Goal: Task Accomplishment & Management: Manage account settings

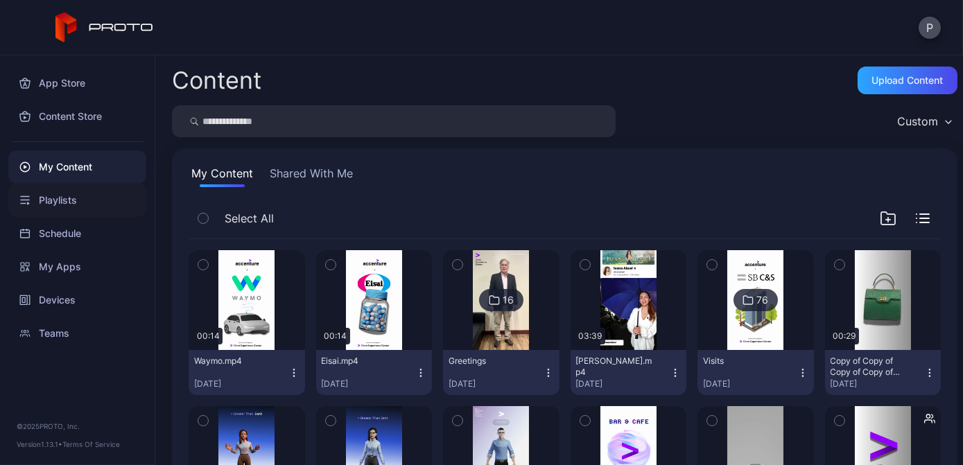
click at [57, 193] on div "Playlists" at bounding box center [77, 200] width 138 height 33
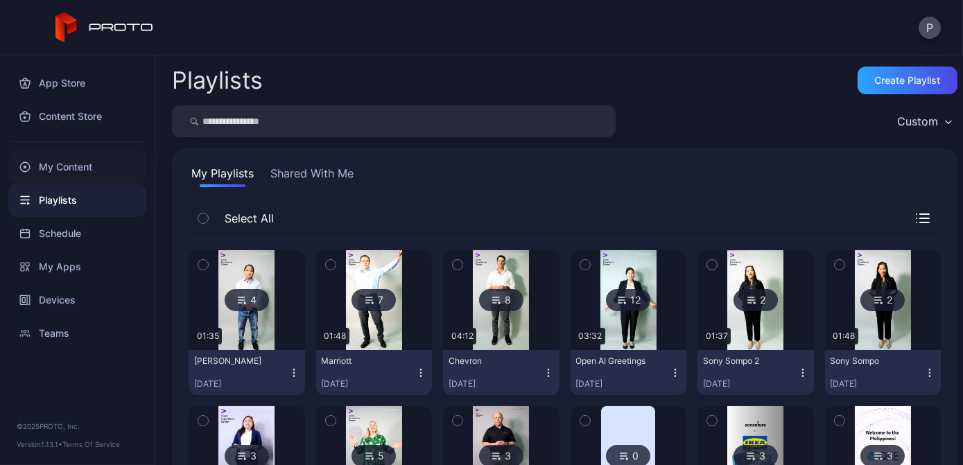
click at [78, 166] on div "My Content" at bounding box center [77, 166] width 138 height 33
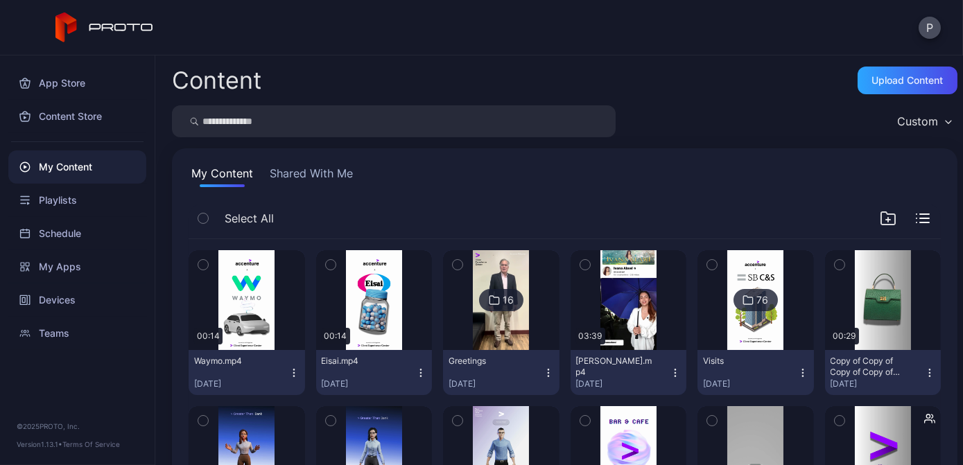
click at [502, 304] on div "16" at bounding box center [507, 300] width 11 height 12
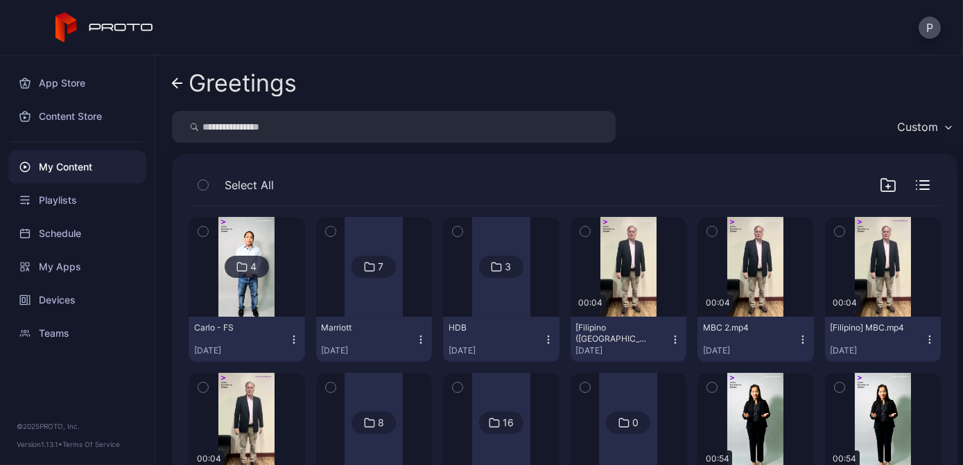
click at [250, 270] on div "4" at bounding box center [253, 267] width 6 height 12
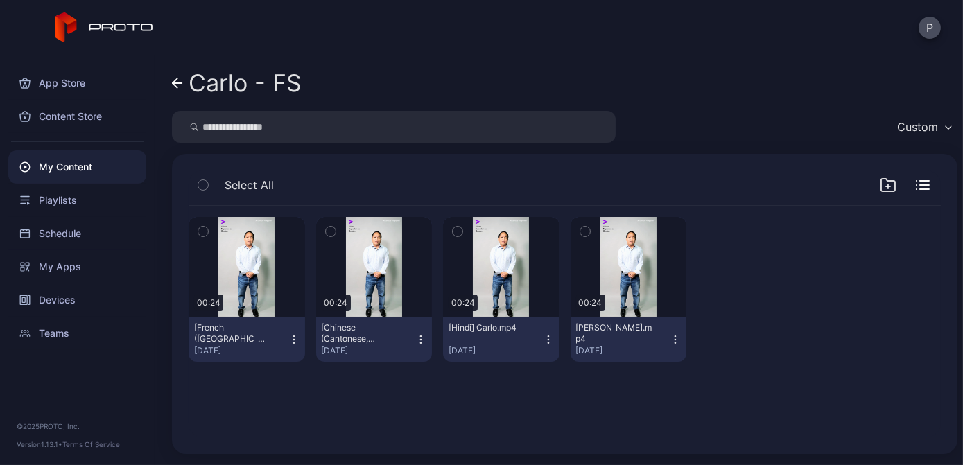
click at [669, 339] on icon "button" at bounding box center [674, 339] width 11 height 11
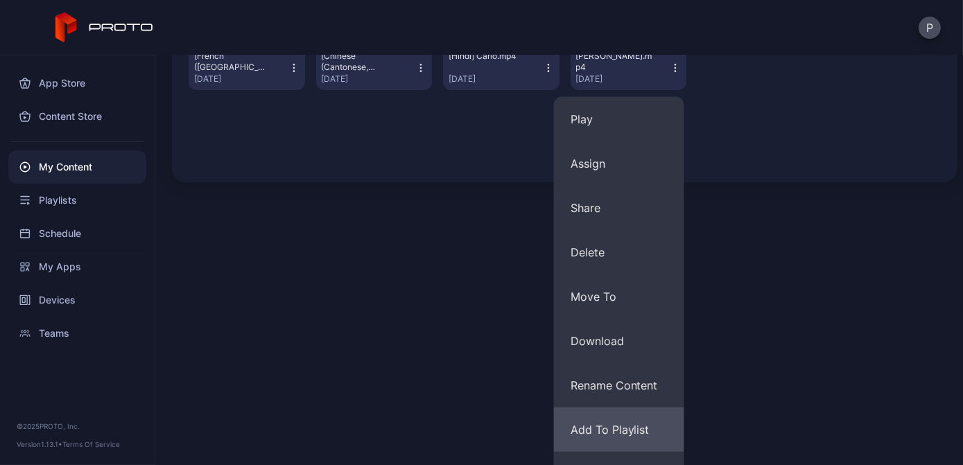
scroll to position [302, 0]
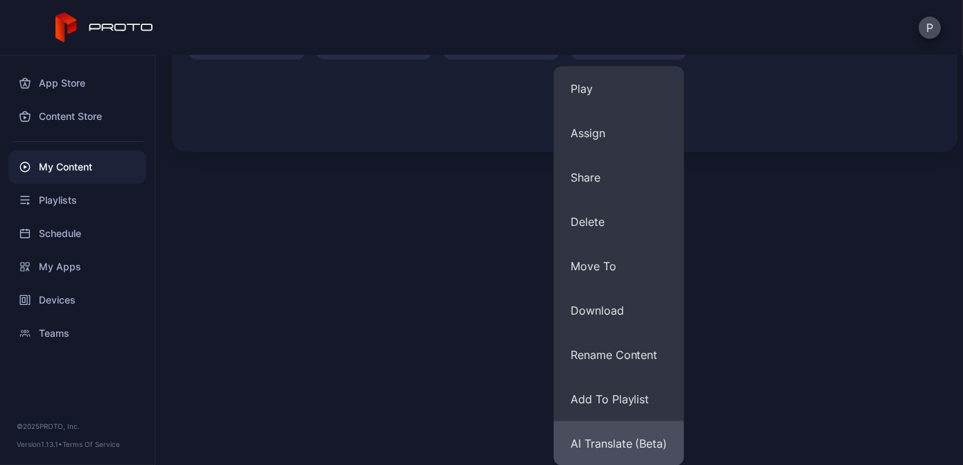
click at [648, 440] on button "AI Translate (Beta)" at bounding box center [619, 443] width 130 height 44
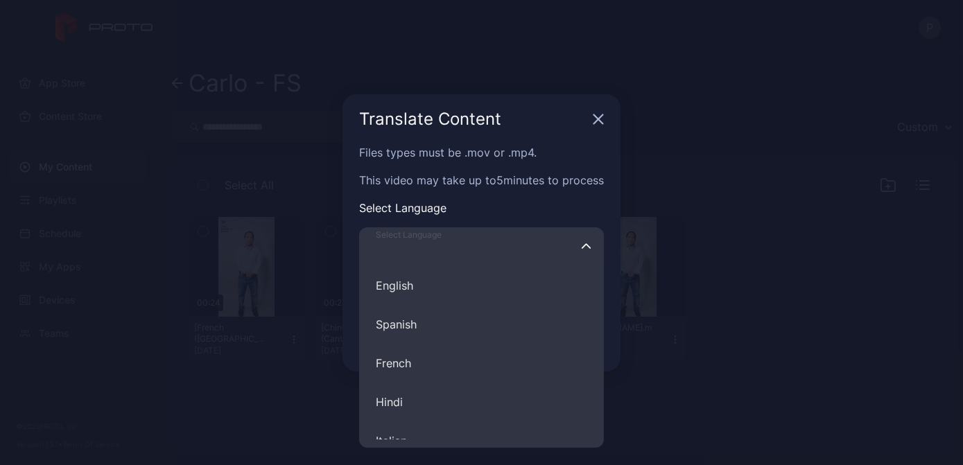
drag, startPoint x: 510, startPoint y: 254, endPoint x: 511, endPoint y: 247, distance: 7.0
click at [510, 254] on input "Select Language English Spanish French Hindi Italian German Polish Portuguese C…" at bounding box center [481, 246] width 245 height 39
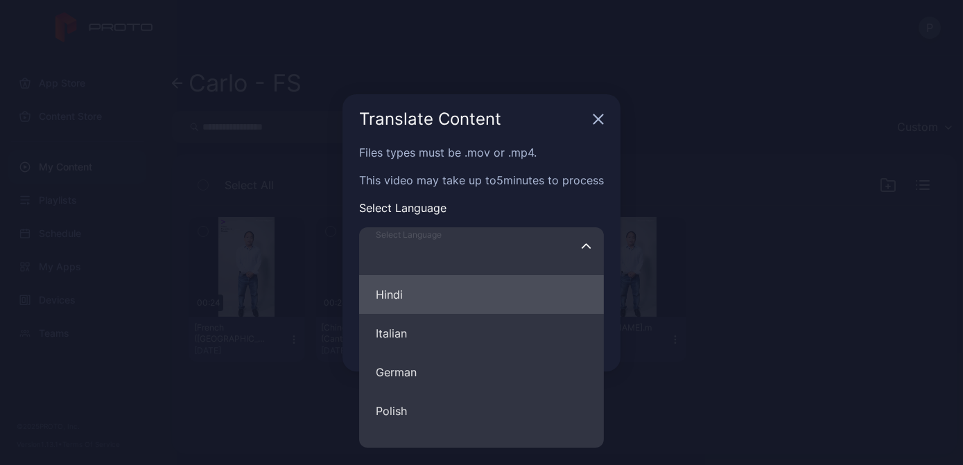
scroll to position [125, 0]
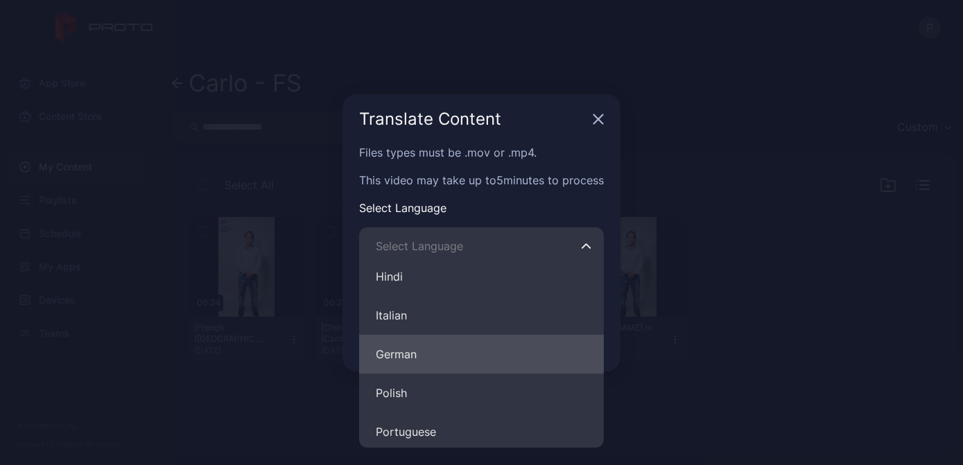
click at [462, 345] on button "German" at bounding box center [481, 354] width 245 height 39
type input "******"
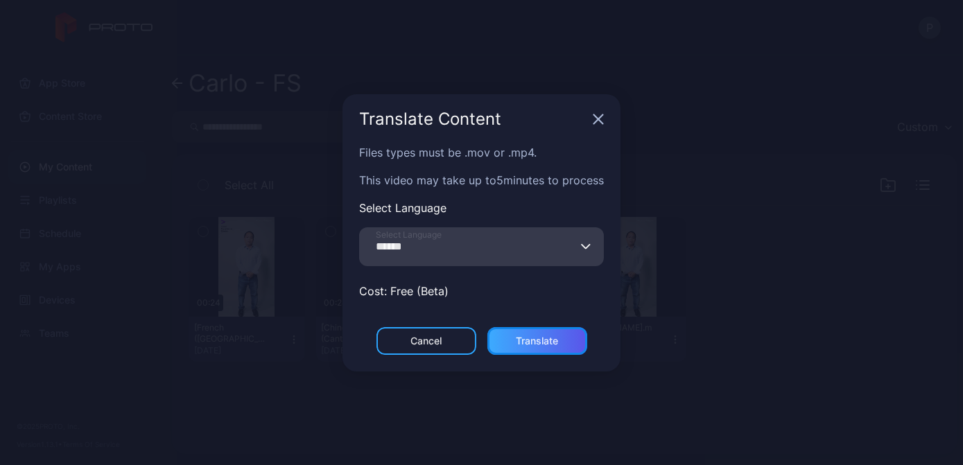
click at [526, 347] on div "Translate" at bounding box center [537, 341] width 100 height 28
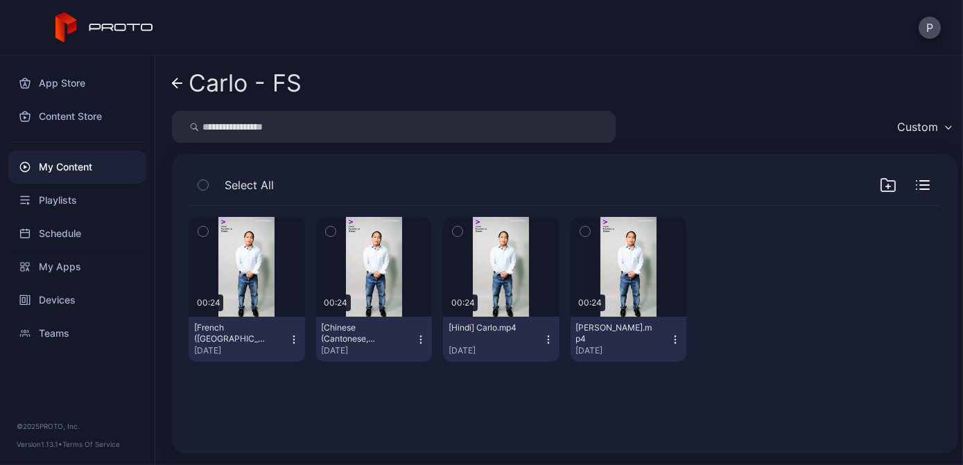
click at [177, 81] on icon at bounding box center [177, 84] width 11 height 12
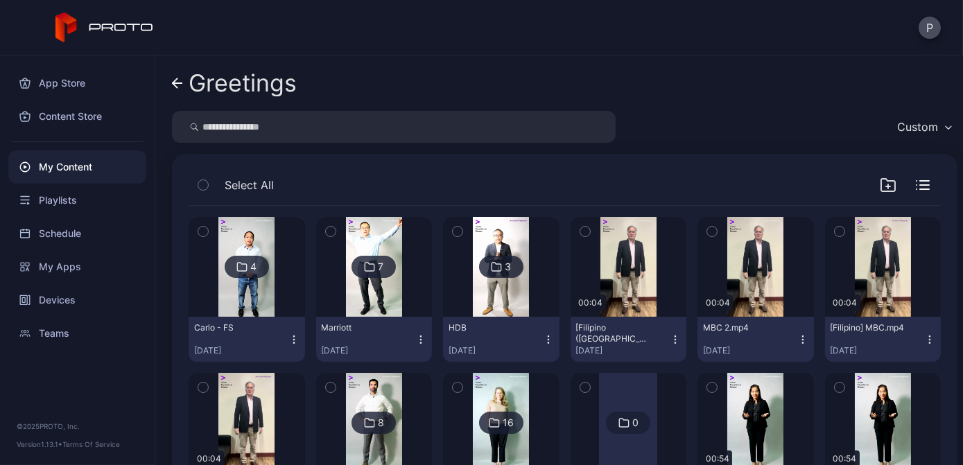
click at [173, 83] on icon at bounding box center [175, 83] width 5 height 10
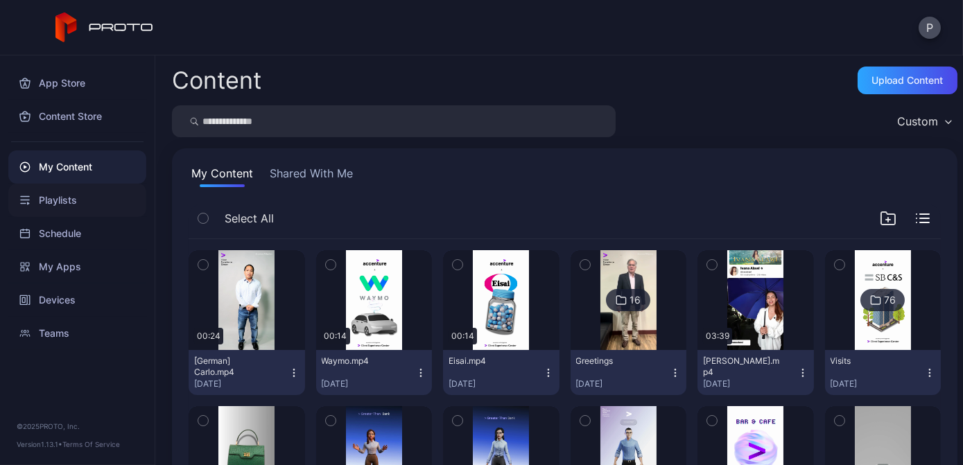
click at [105, 195] on div "Playlists" at bounding box center [77, 200] width 138 height 33
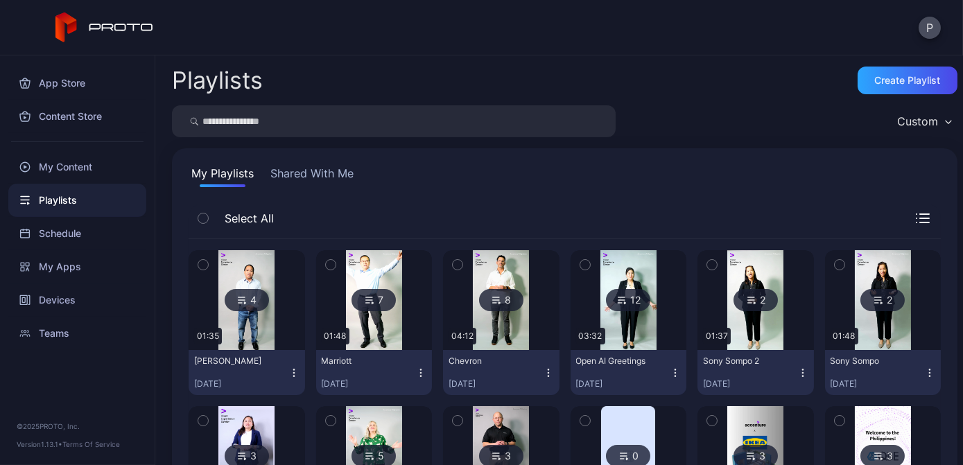
click at [236, 298] on icon at bounding box center [241, 300] width 11 height 17
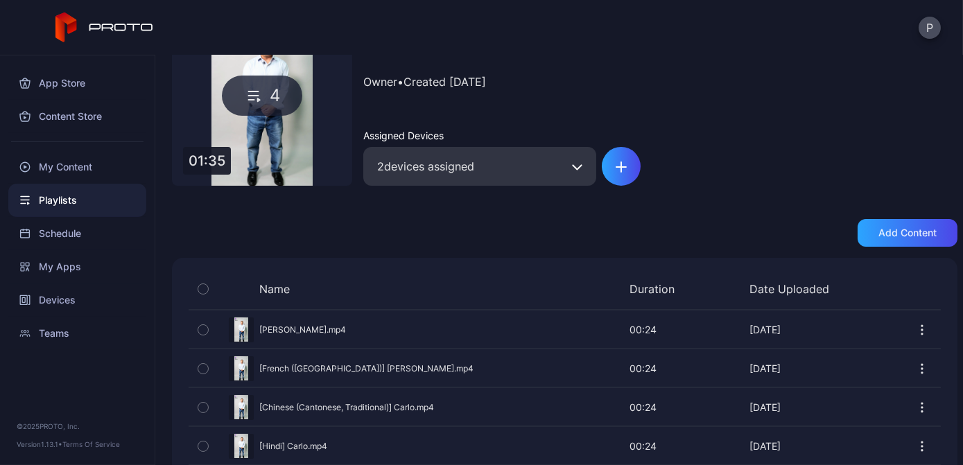
scroll to position [131, 0]
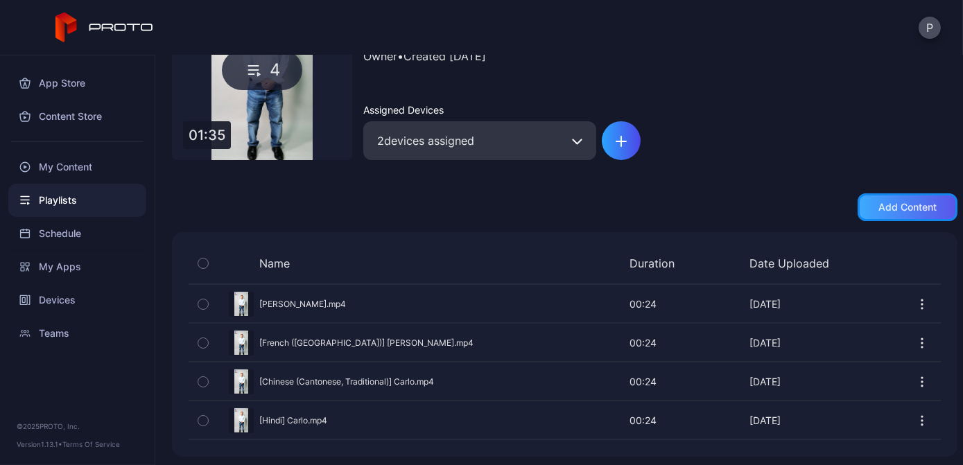
click at [857, 209] on div "Add content" at bounding box center [907, 207] width 100 height 28
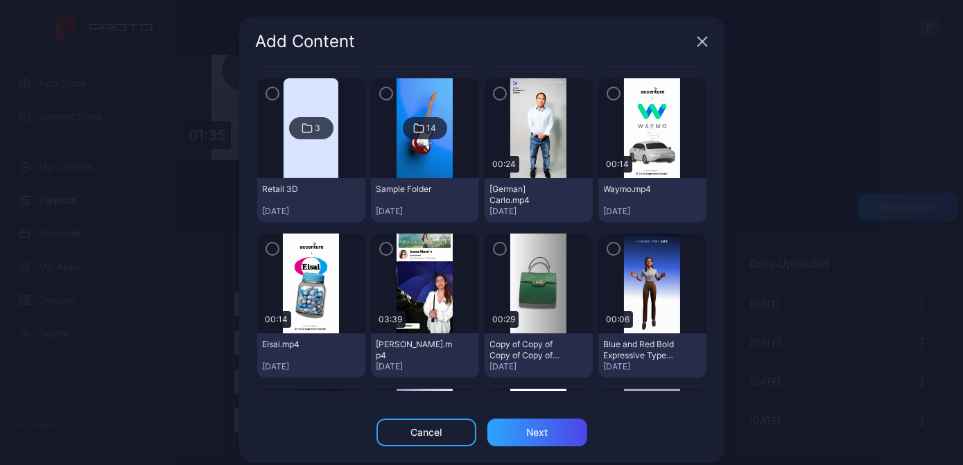
scroll to position [125, 0]
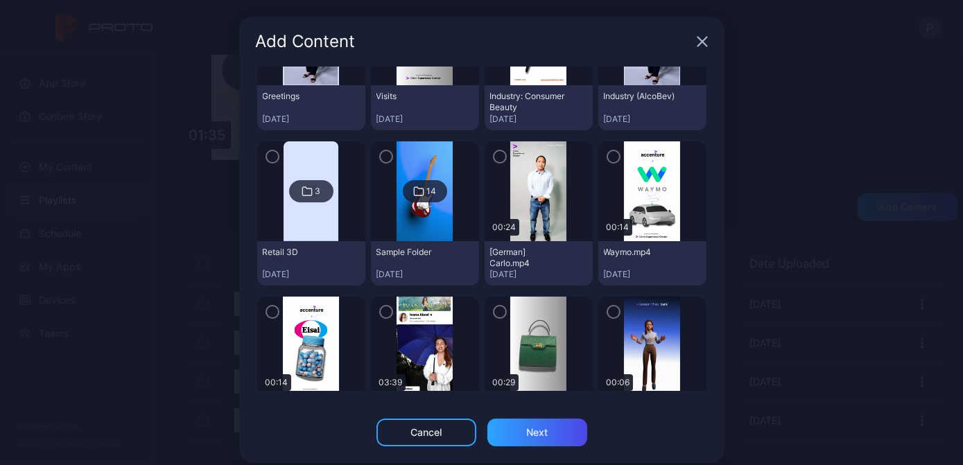
click at [494, 152] on icon "button" at bounding box center [499, 156] width 11 height 15
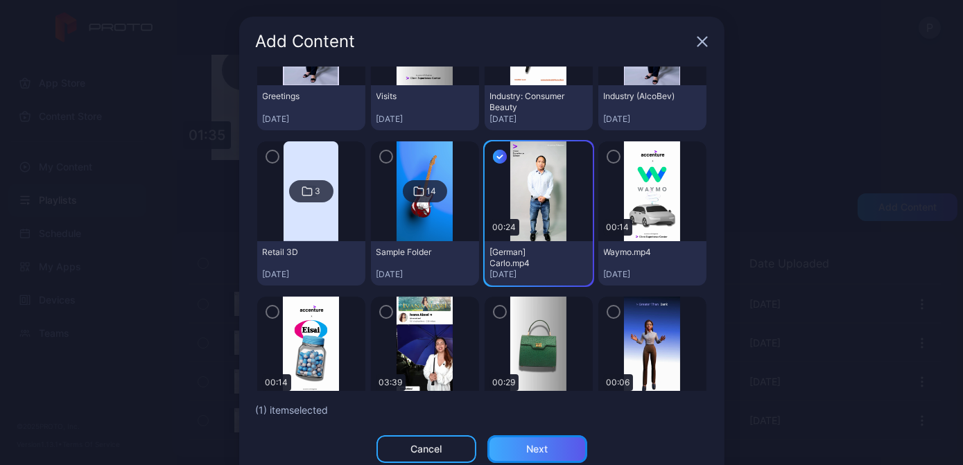
click at [516, 447] on div "Next" at bounding box center [537, 449] width 100 height 28
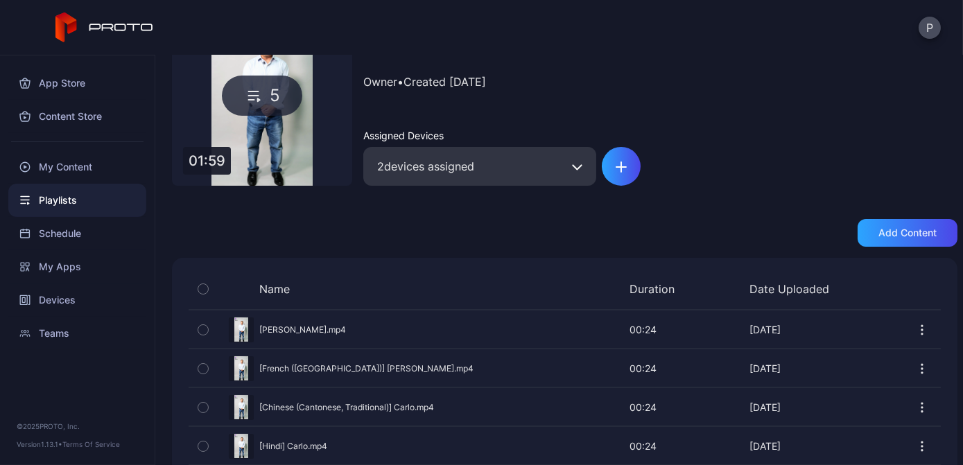
scroll to position [169, 0]
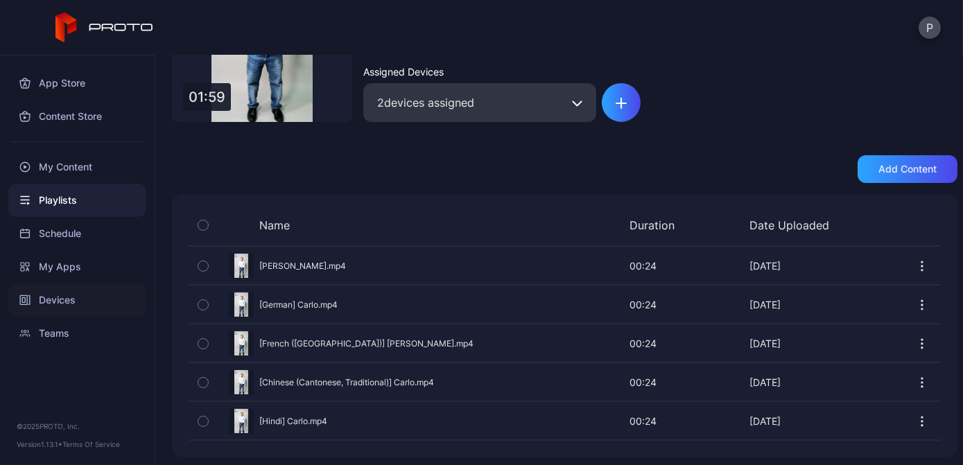
click at [83, 307] on div "Devices" at bounding box center [77, 299] width 138 height 33
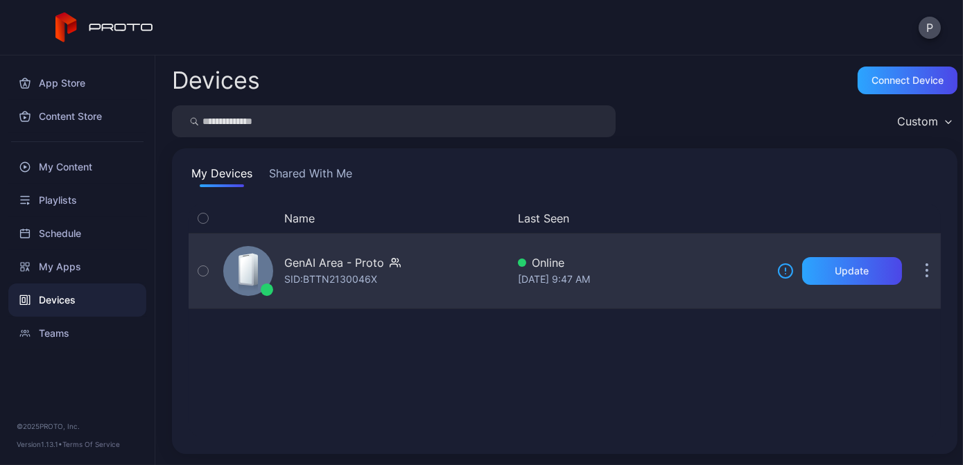
click at [444, 254] on div "GenAI Area - Proto SID: BTTN2130046X" at bounding box center [362, 270] width 289 height 69
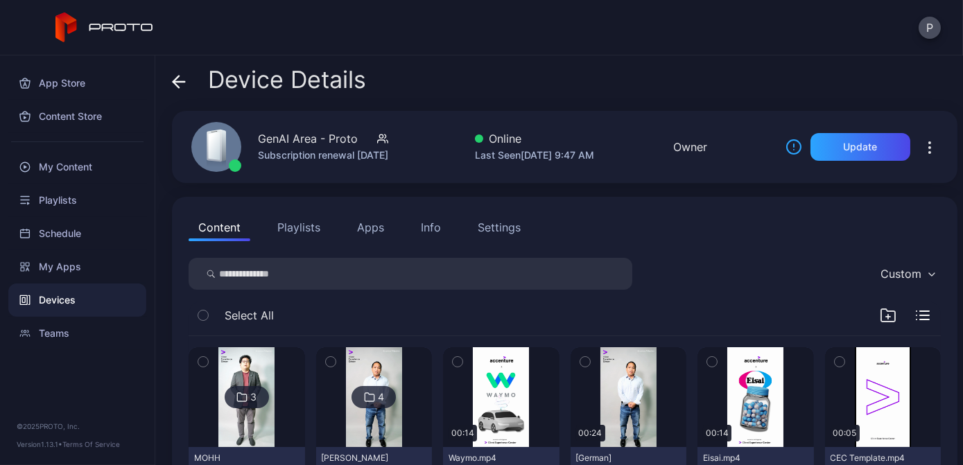
click at [304, 230] on button "Playlists" at bounding box center [299, 227] width 62 height 28
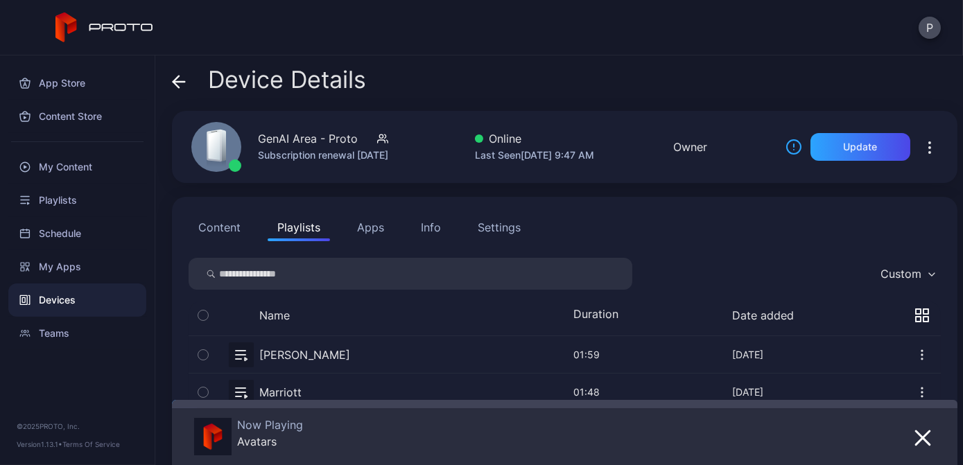
click at [186, 76] on div "Device Details" at bounding box center [269, 83] width 194 height 33
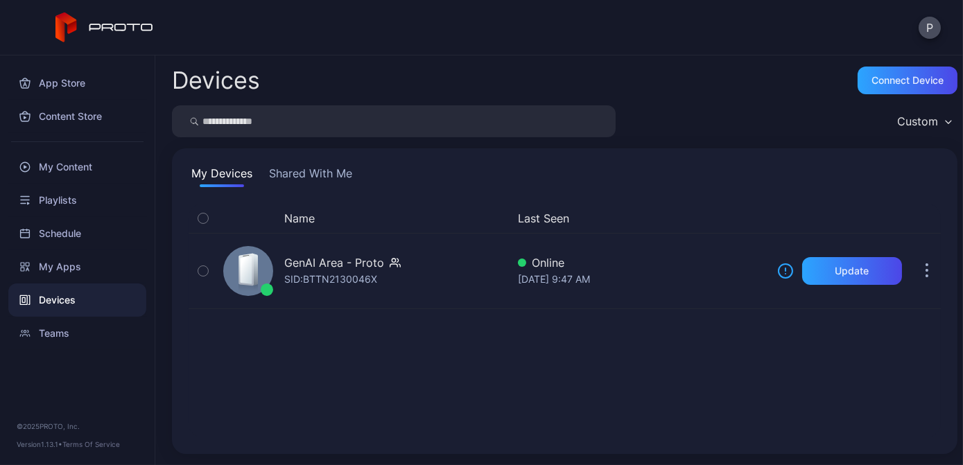
click at [336, 173] on button "Shared With Me" at bounding box center [310, 176] width 89 height 22
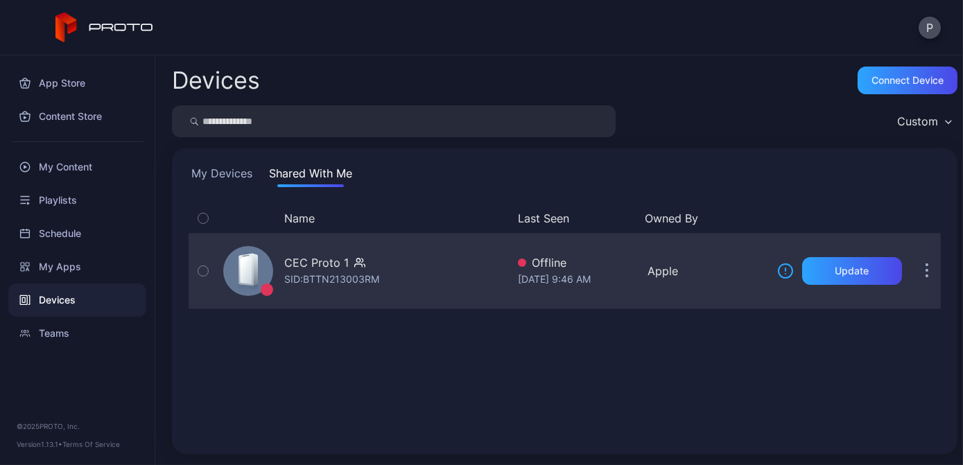
click at [437, 278] on div "CEC Proto 1 SID: BTTN213003RM" at bounding box center [362, 270] width 289 height 69
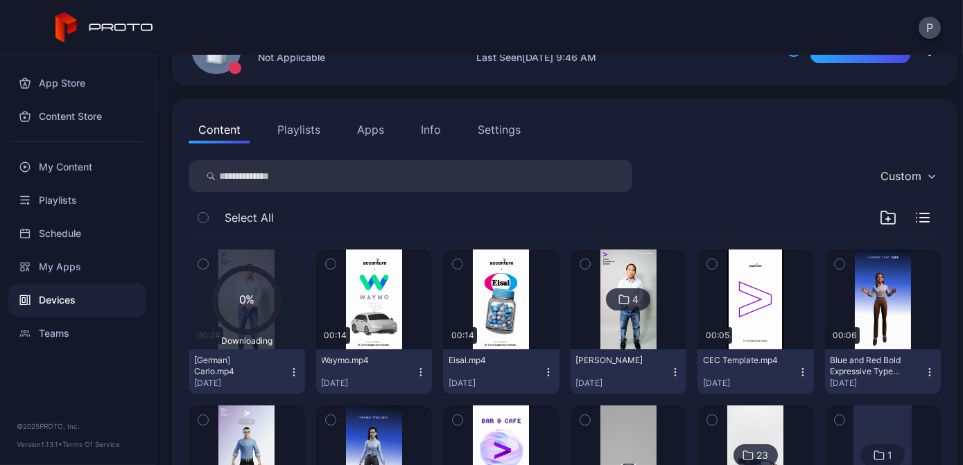
scroll to position [125, 0]
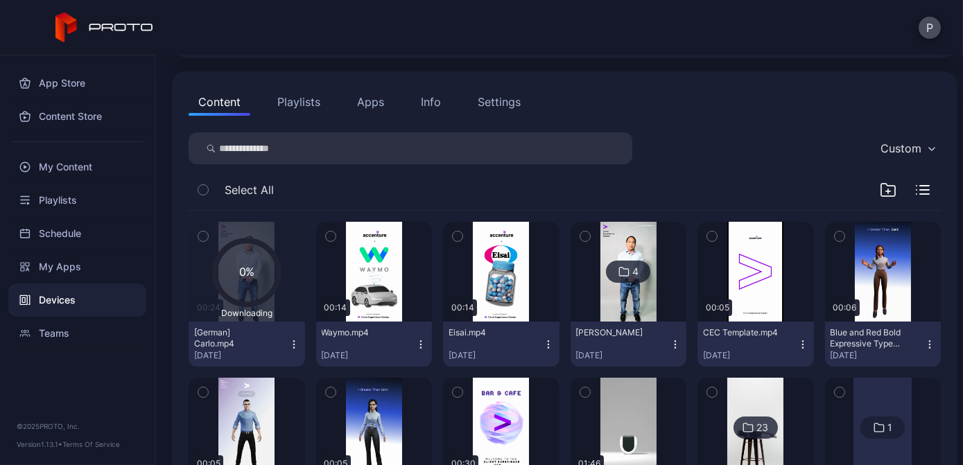
click at [288, 107] on button "Playlists" at bounding box center [299, 102] width 62 height 28
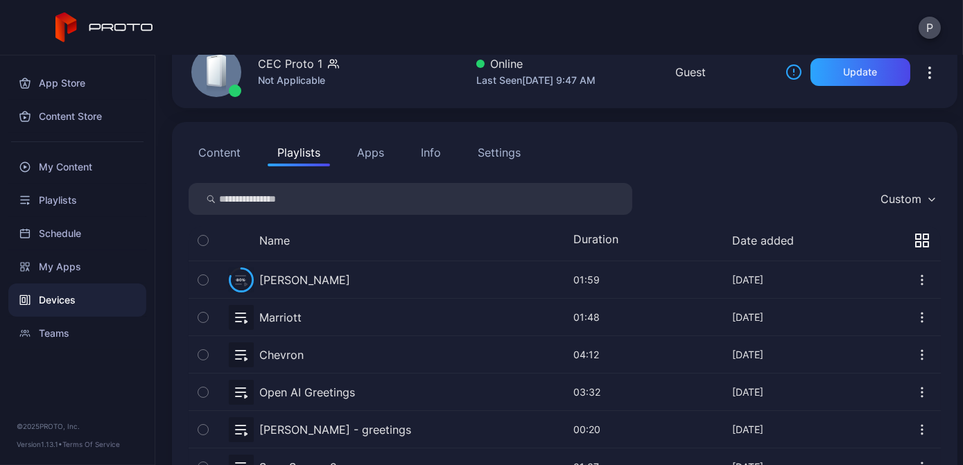
scroll to position [0, 0]
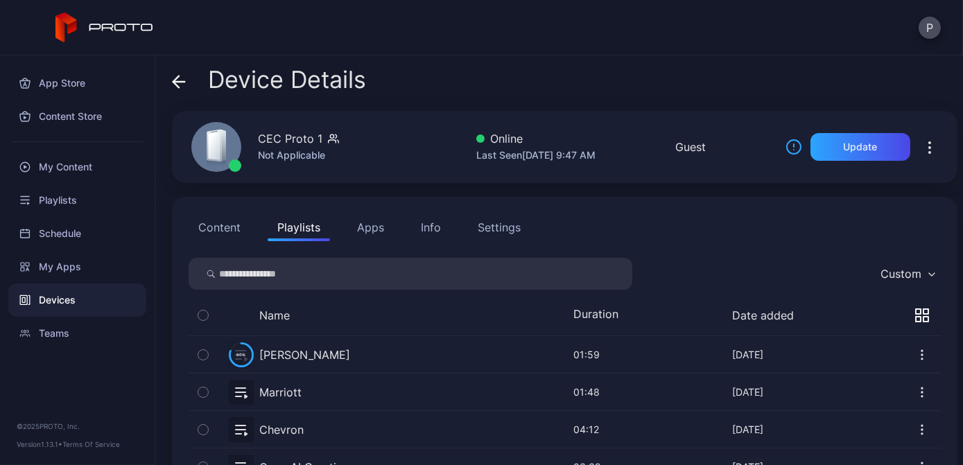
click at [184, 80] on icon at bounding box center [179, 82] width 14 height 14
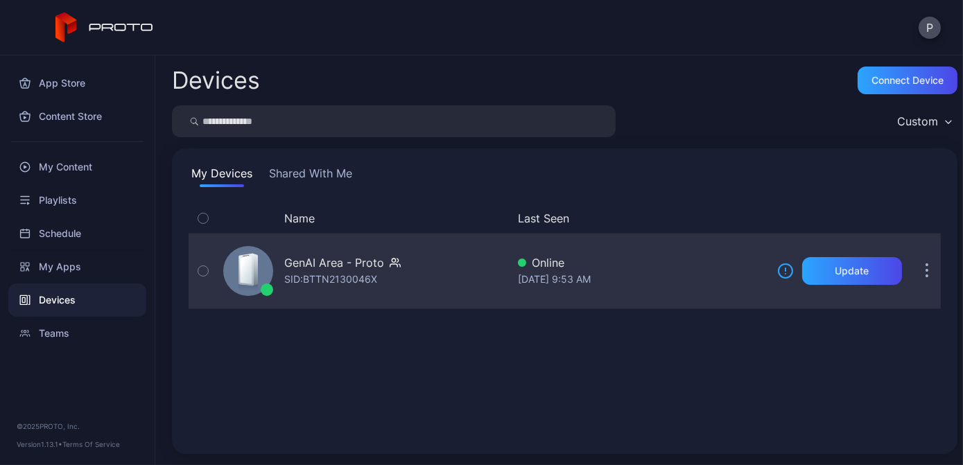
click at [434, 274] on div "GenAI Area - Proto SID: BTTN2130046X" at bounding box center [362, 270] width 289 height 69
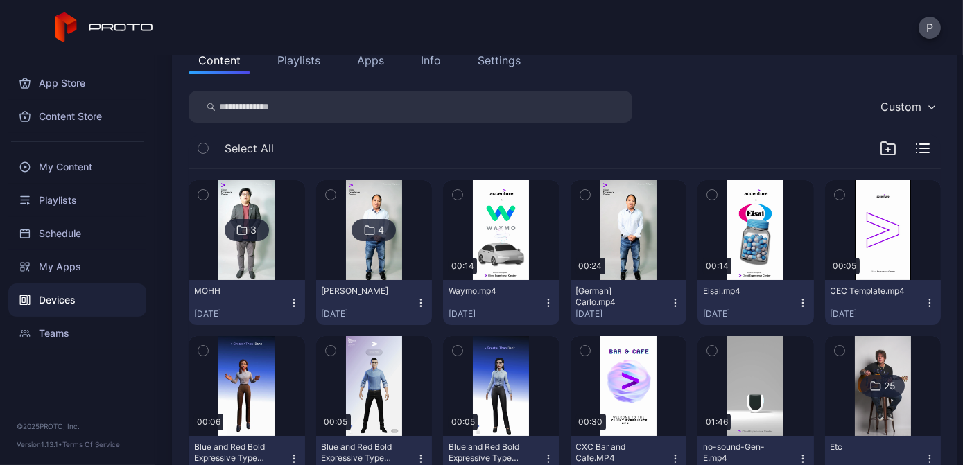
scroll to position [189, 0]
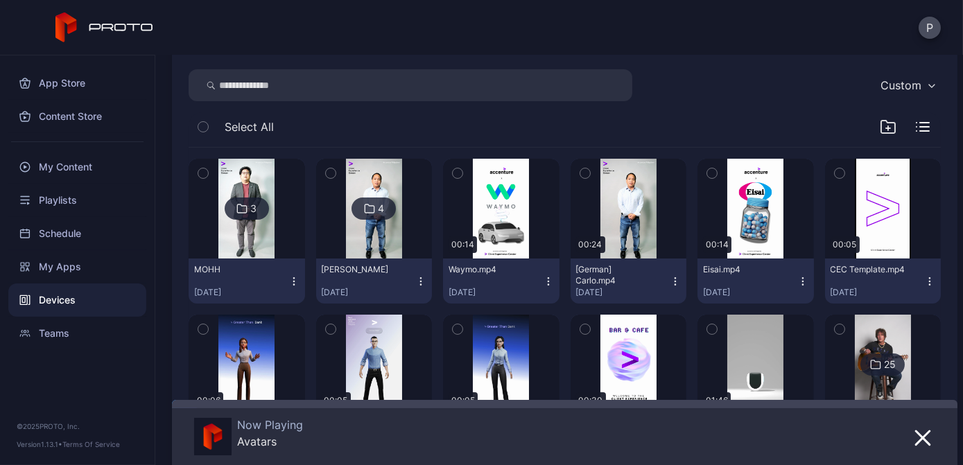
click at [580, 175] on icon "button" at bounding box center [585, 173] width 10 height 15
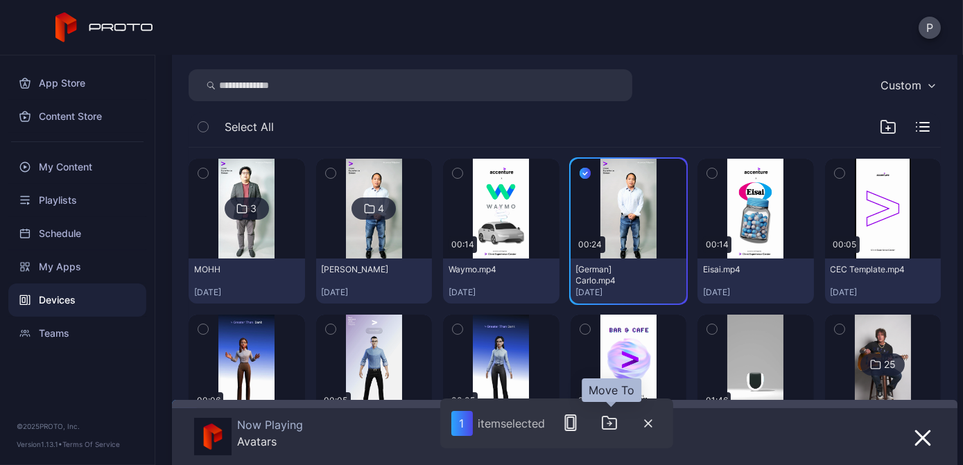
click at [611, 423] on icon "button" at bounding box center [610, 423] width 2 height 4
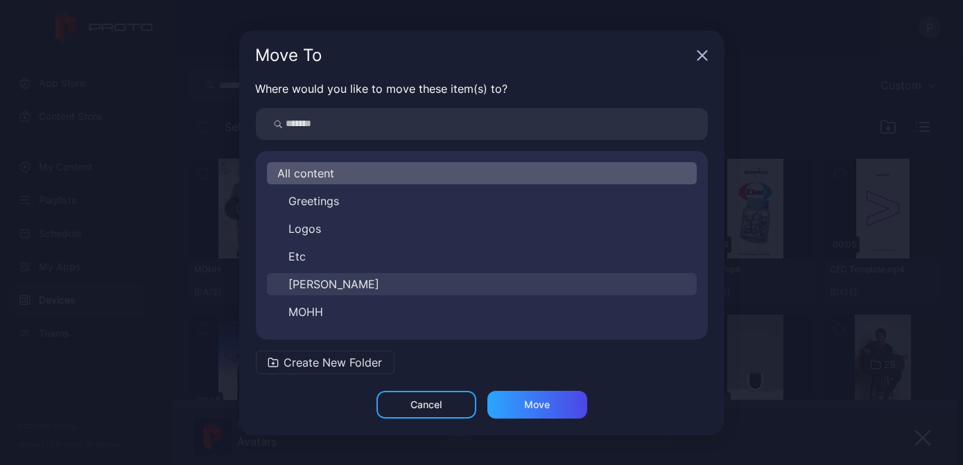
click at [395, 283] on button "[PERSON_NAME]" at bounding box center [482, 284] width 430 height 22
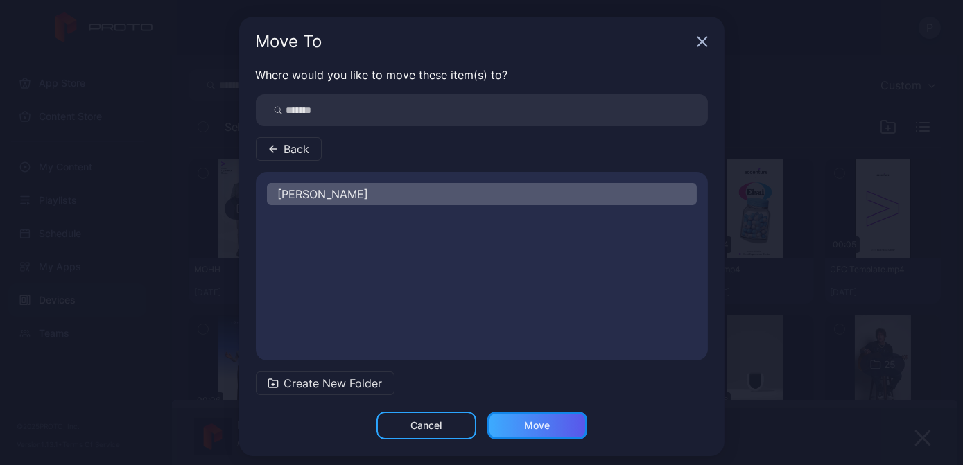
click at [532, 421] on div "Move" at bounding box center [537, 425] width 26 height 11
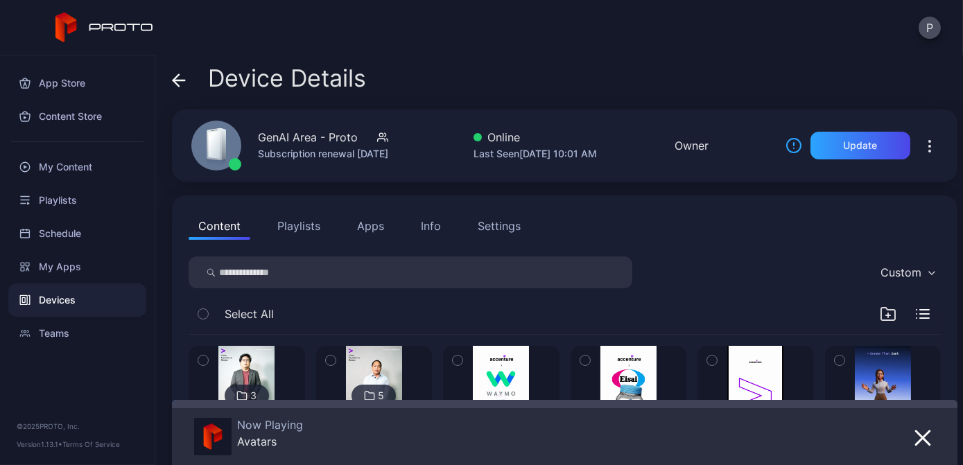
scroll to position [0, 0]
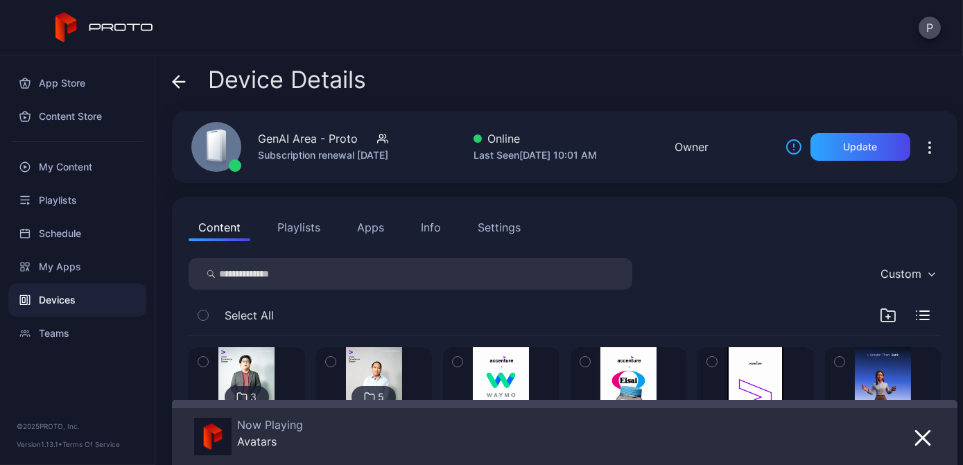
click at [186, 82] on div "Device Details" at bounding box center [269, 83] width 194 height 33
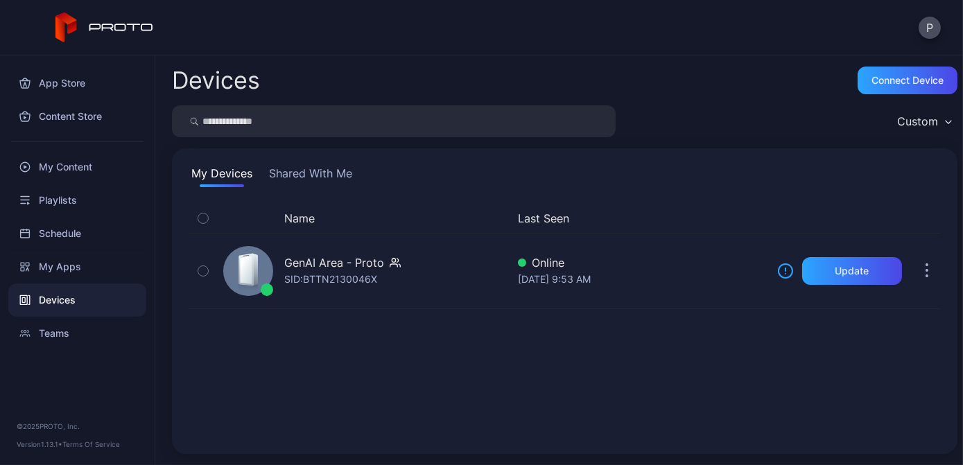
click at [321, 176] on button "Shared With Me" at bounding box center [310, 176] width 89 height 22
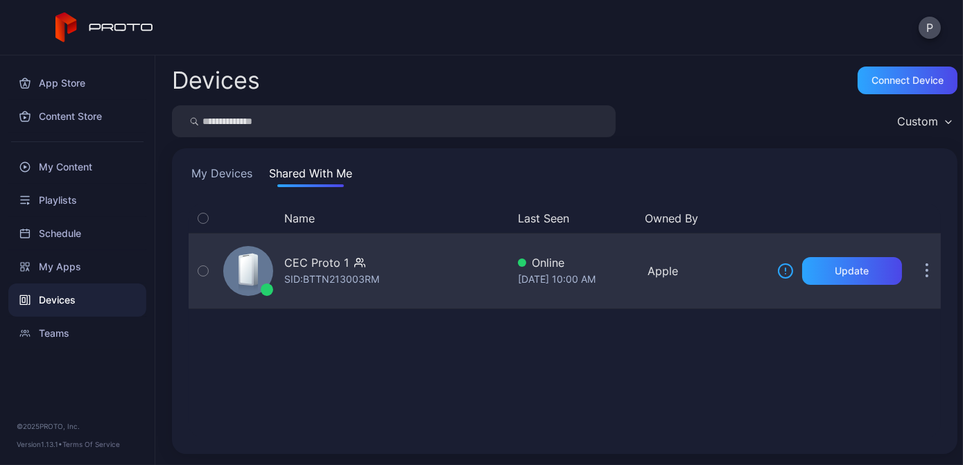
click at [455, 274] on div "CEC Proto 1 SID: BTTN213003RM" at bounding box center [362, 270] width 289 height 69
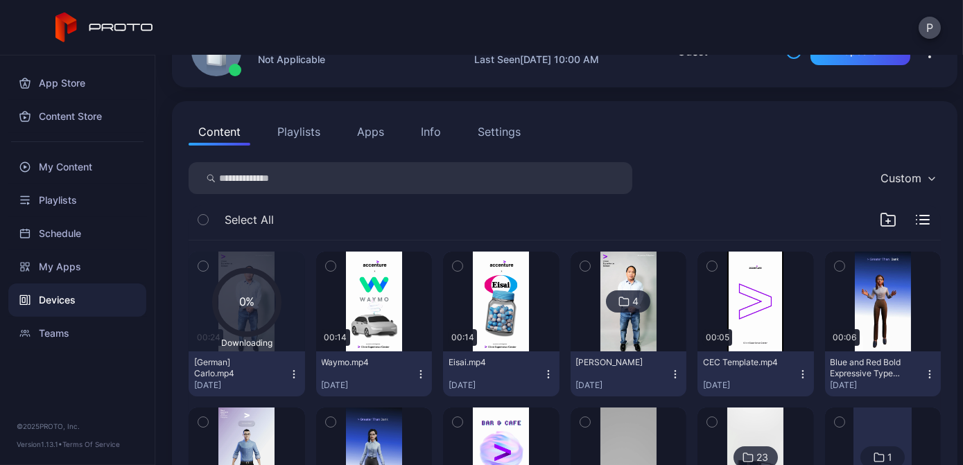
scroll to position [125, 0]
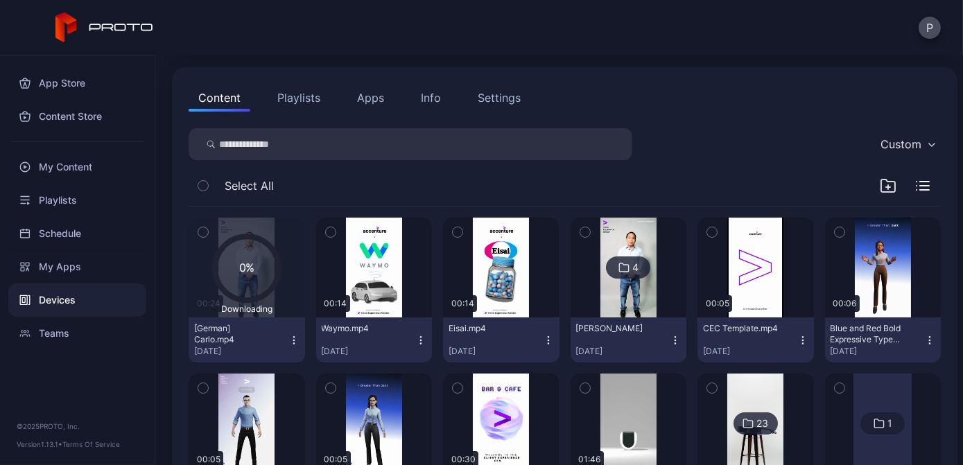
scroll to position [138, 0]
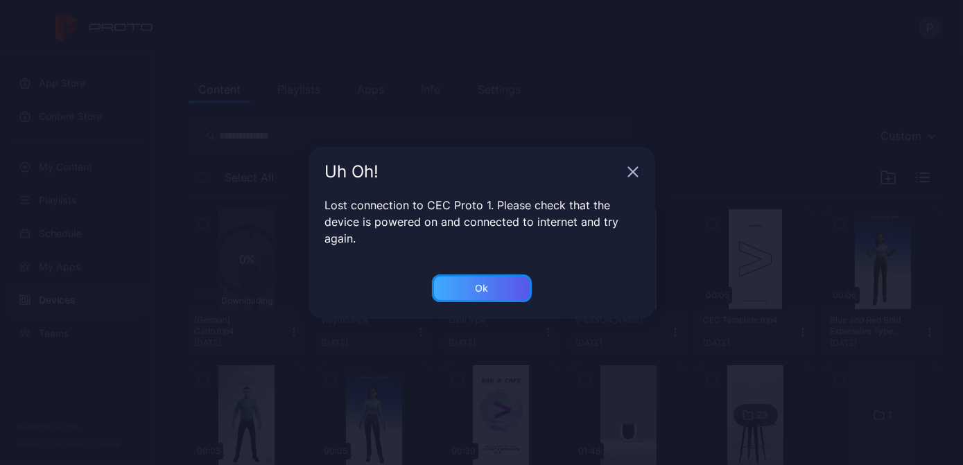
click at [515, 291] on div "Ok" at bounding box center [482, 288] width 100 height 28
